Goal: Check status

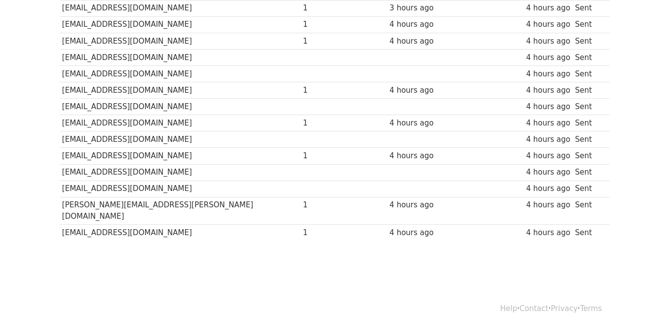
scroll to position [759, 0]
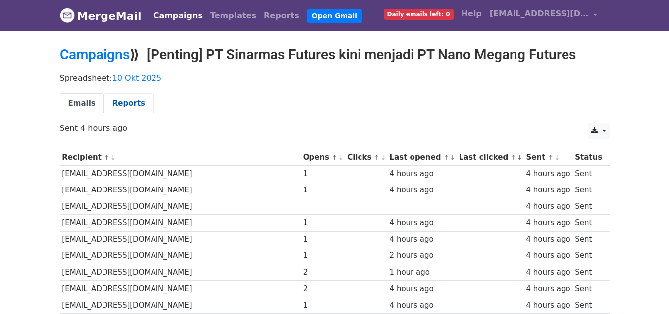
click at [122, 95] on link "Reports" at bounding box center [129, 103] width 50 height 20
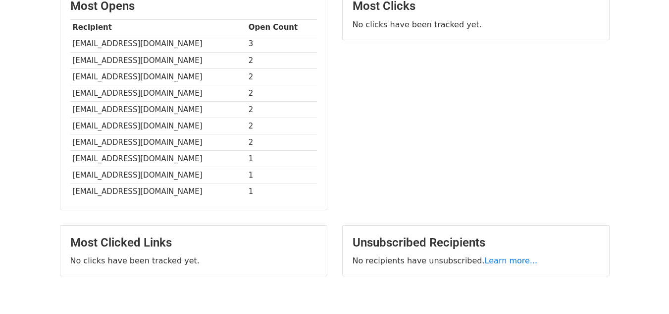
scroll to position [248, 0]
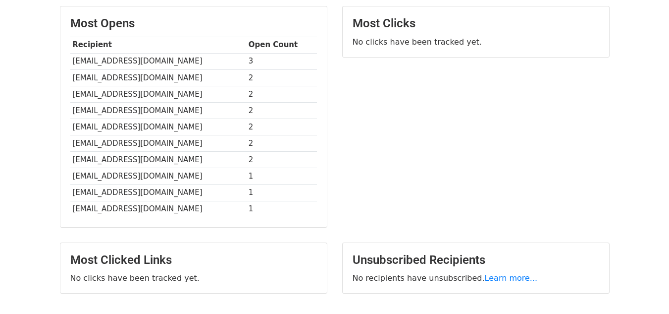
click at [584, 164] on div "Most Clicks No clicks have been tracked yet." at bounding box center [476, 121] width 282 height 231
